Goal: Task Accomplishment & Management: Manage account settings

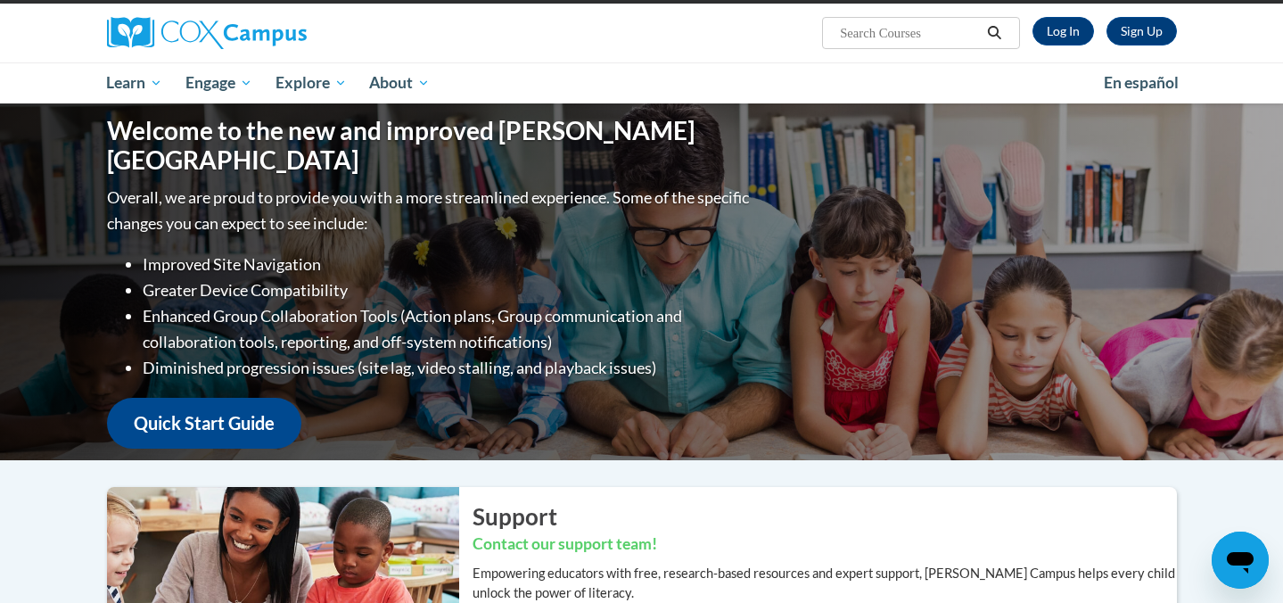
scroll to position [92, 0]
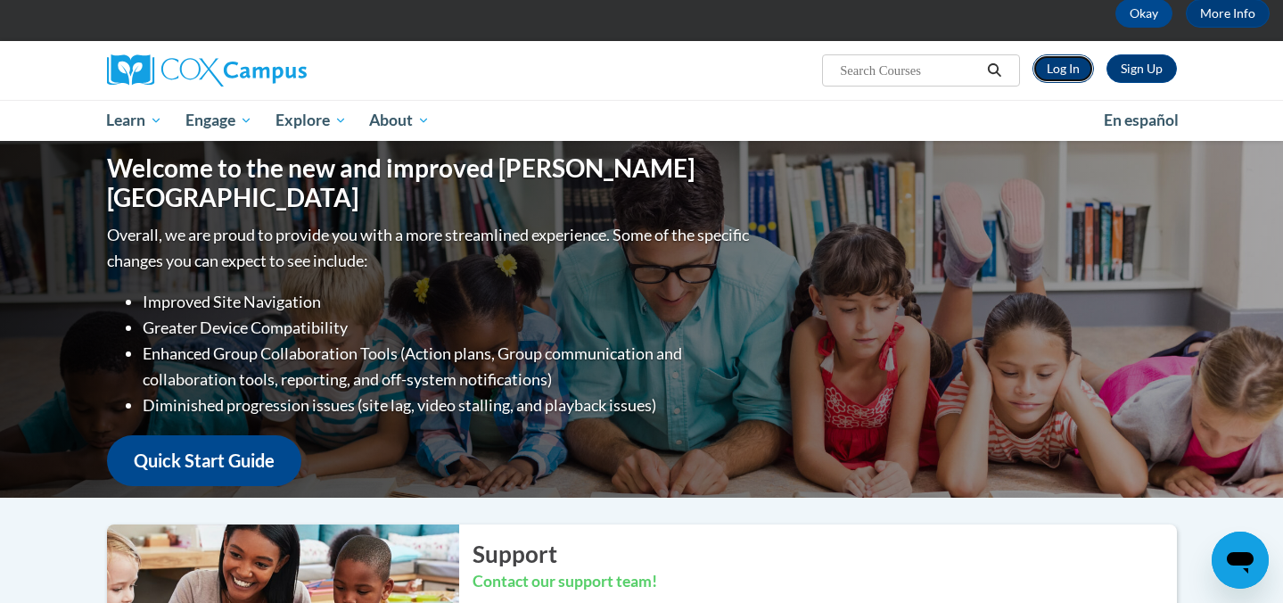
click at [1063, 62] on link "Log In" at bounding box center [1063, 68] width 62 height 29
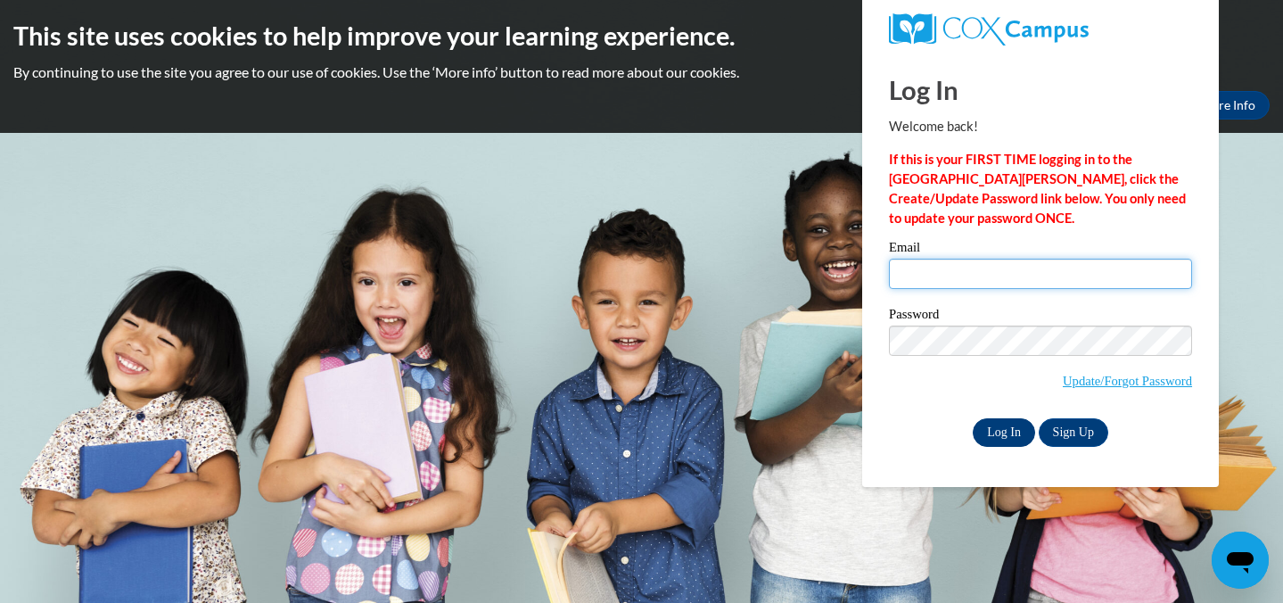
type input "genesis.alexia2022@gmail.com"
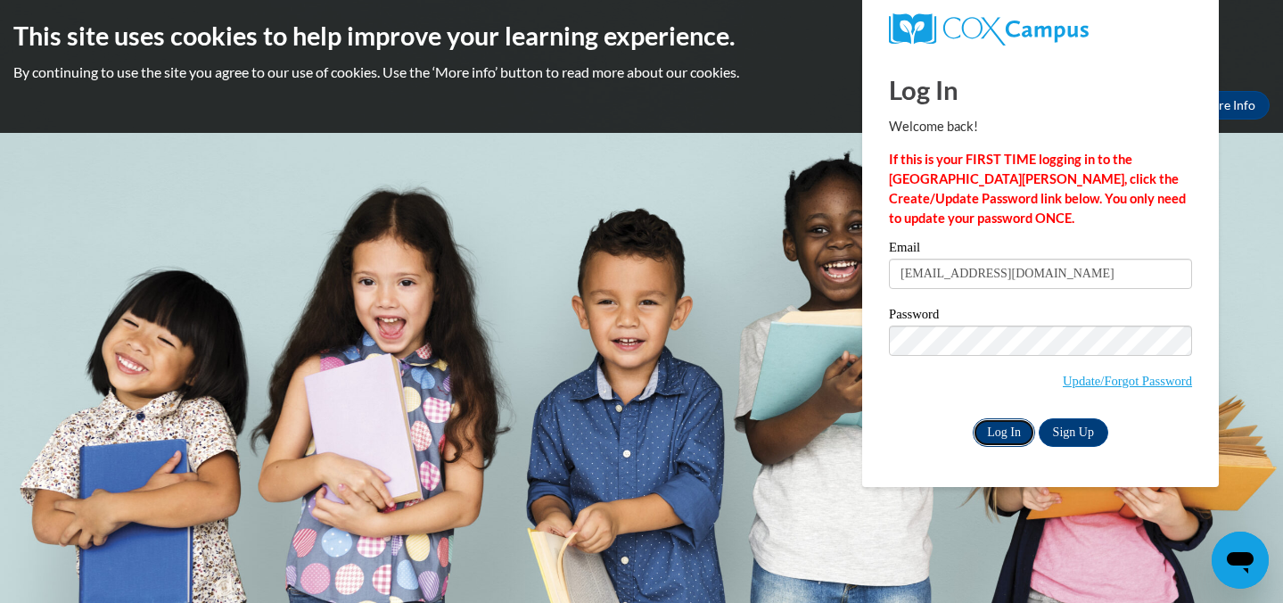
click at [995, 434] on input "Log In" at bounding box center [1004, 432] width 62 height 29
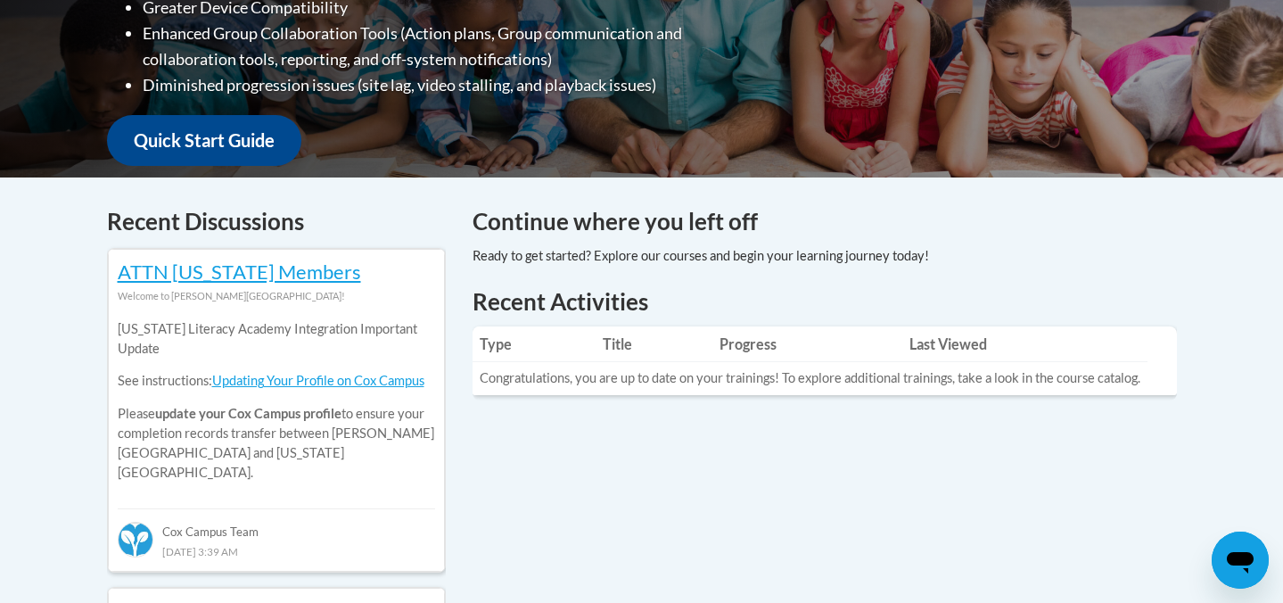
scroll to position [666, 0]
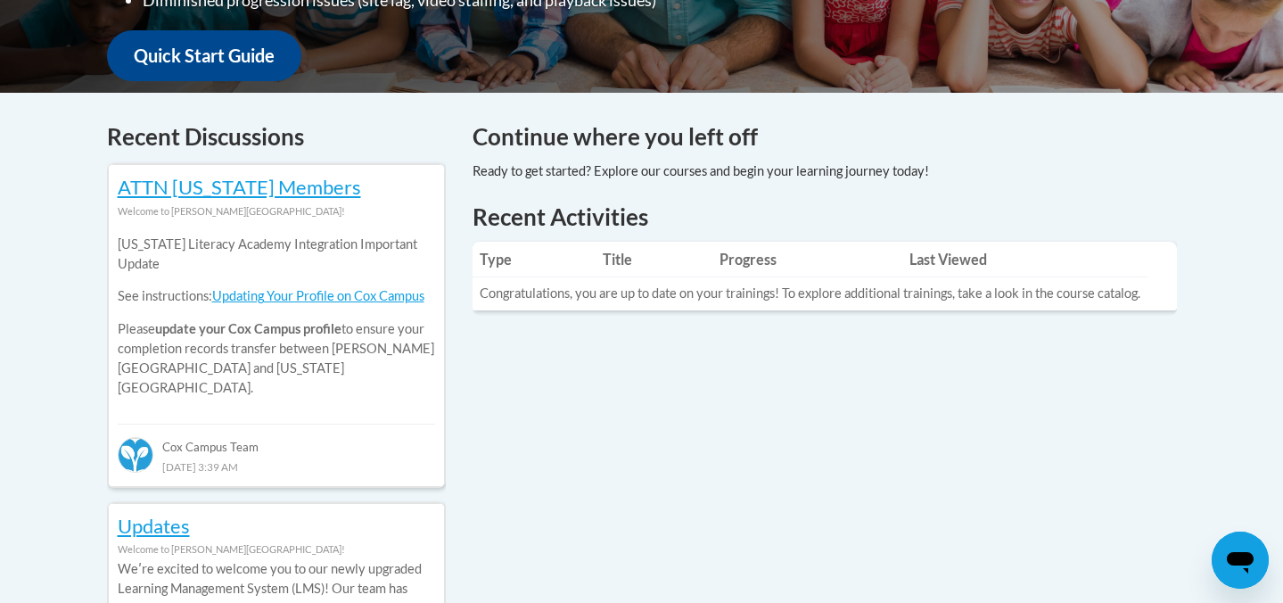
click at [814, 288] on td "Congratulations, you are up to date on your trainings! To explore additional tr…" at bounding box center [810, 293] width 675 height 33
